Goal: Transaction & Acquisition: Obtain resource

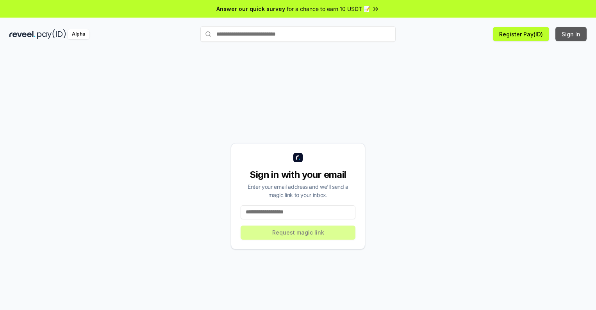
click at [572, 34] on button "Sign In" at bounding box center [571, 34] width 31 height 14
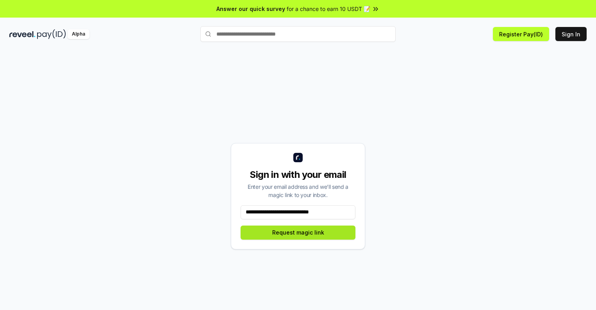
type input "**********"
click at [298, 232] on button "Request magic link" at bounding box center [298, 232] width 115 height 14
